Goal: Communication & Community: Answer question/provide support

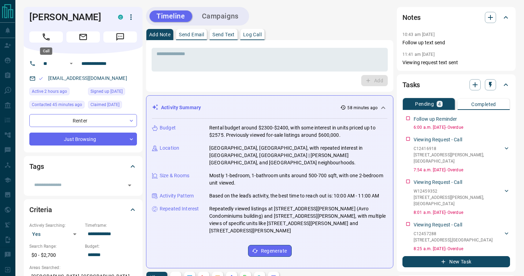
click at [56, 38] on button "Call" at bounding box center [46, 36] width 34 height 11
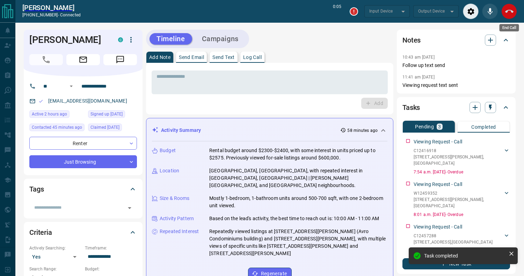
click at [507, 10] on icon "End Call" at bounding box center [509, 11] width 8 height 3
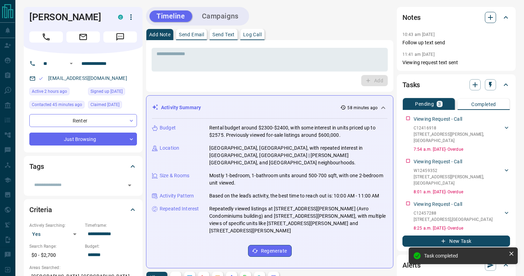
click at [487, 20] on icon "button" at bounding box center [490, 17] width 8 height 8
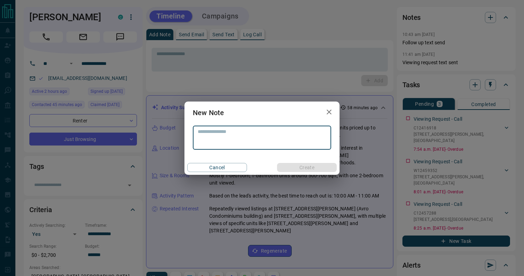
click at [262, 144] on textarea at bounding box center [262, 138] width 129 height 18
type textarea "**********"
click at [307, 167] on button "Create" at bounding box center [307, 167] width 60 height 9
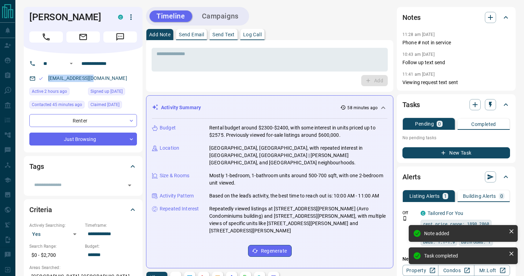
click at [406, 137] on p "No pending tasks" at bounding box center [456, 138] width 108 height 10
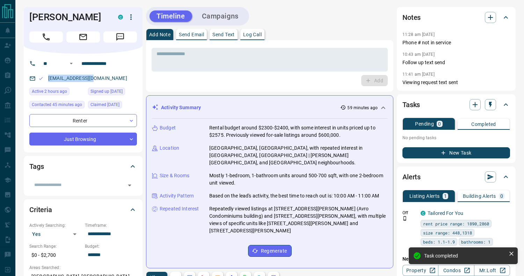
click at [228, 33] on p "Send Text" at bounding box center [223, 34] width 22 height 5
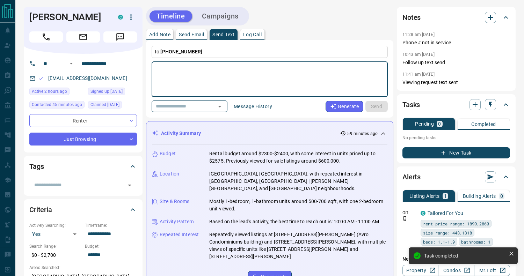
click at [251, 105] on button "Message History" at bounding box center [252, 106] width 47 height 11
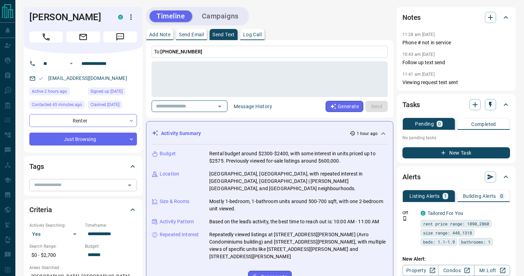
click at [74, 186] on input "text" at bounding box center [77, 185] width 92 height 8
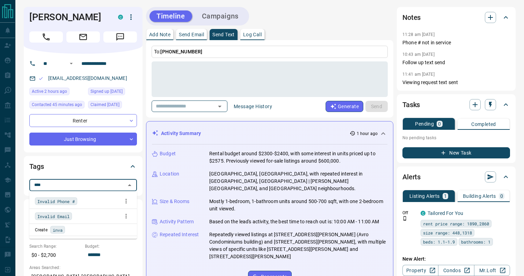
type input "*****"
click at [62, 202] on span "Invalid Phone #" at bounding box center [55, 201] width 37 height 7
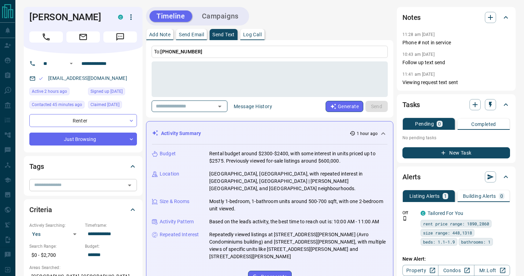
click at [48, 186] on input "text" at bounding box center [77, 185] width 92 height 8
